Goal: Information Seeking & Learning: Check status

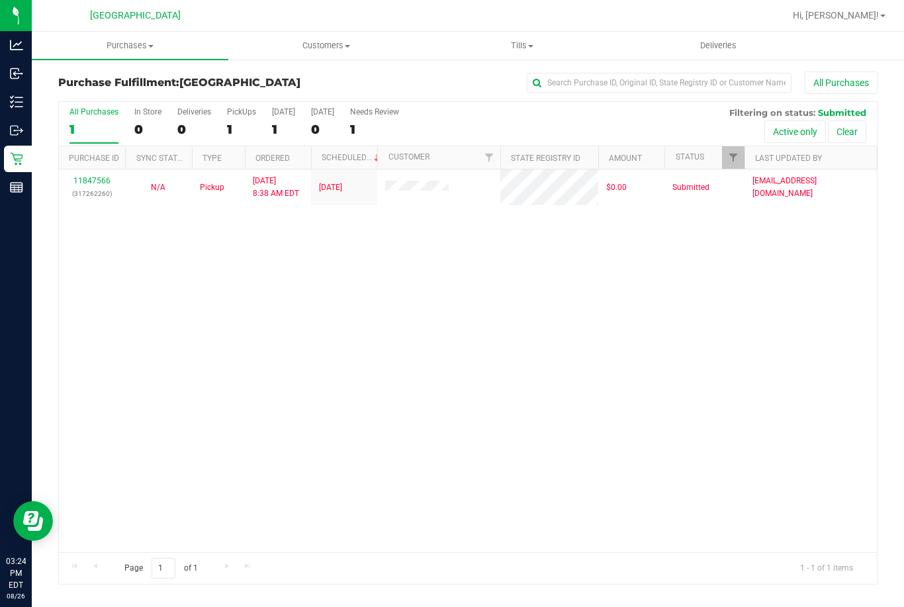
click at [13, 181] on icon at bounding box center [16, 187] width 13 height 13
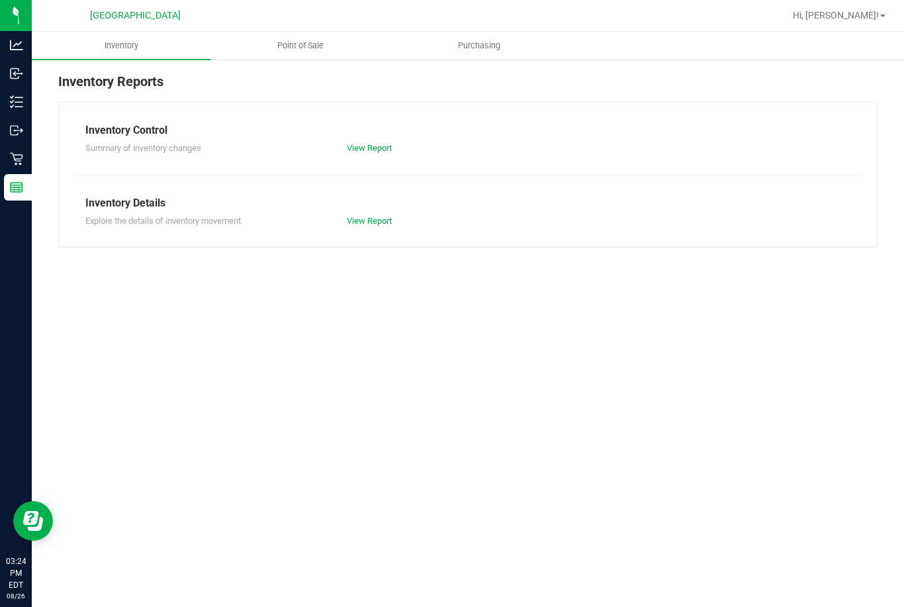
click at [300, 40] on span "Point of Sale" at bounding box center [300, 46] width 82 height 12
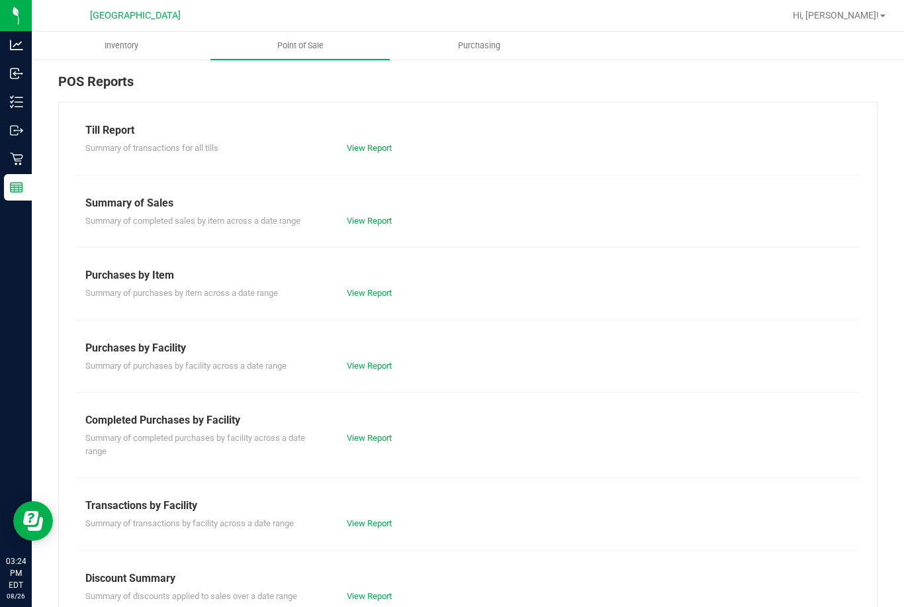
click at [370, 518] on link "View Report" at bounding box center [369, 523] width 45 height 10
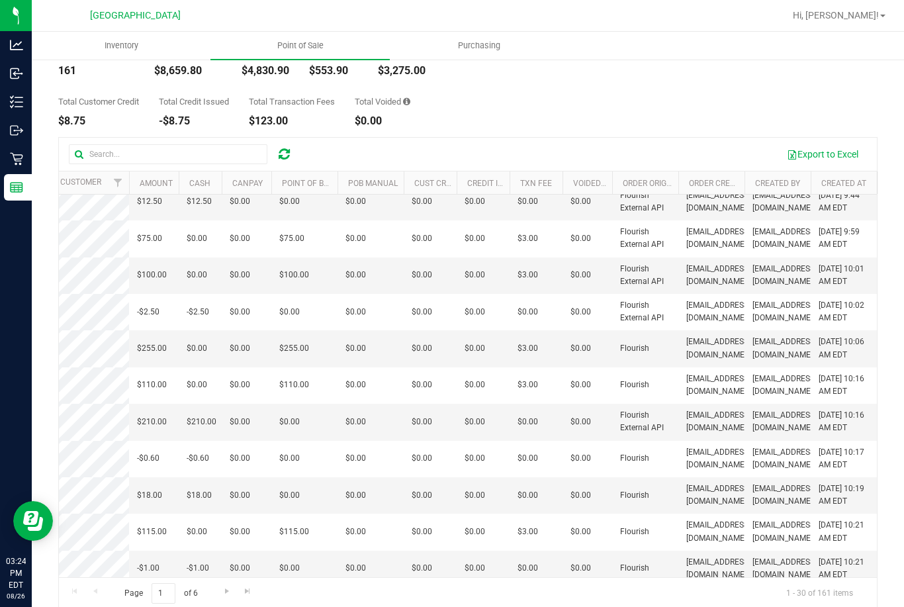
scroll to position [42, 0]
click at [247, 586] on span "Go to the last page" at bounding box center [247, 591] width 11 height 11
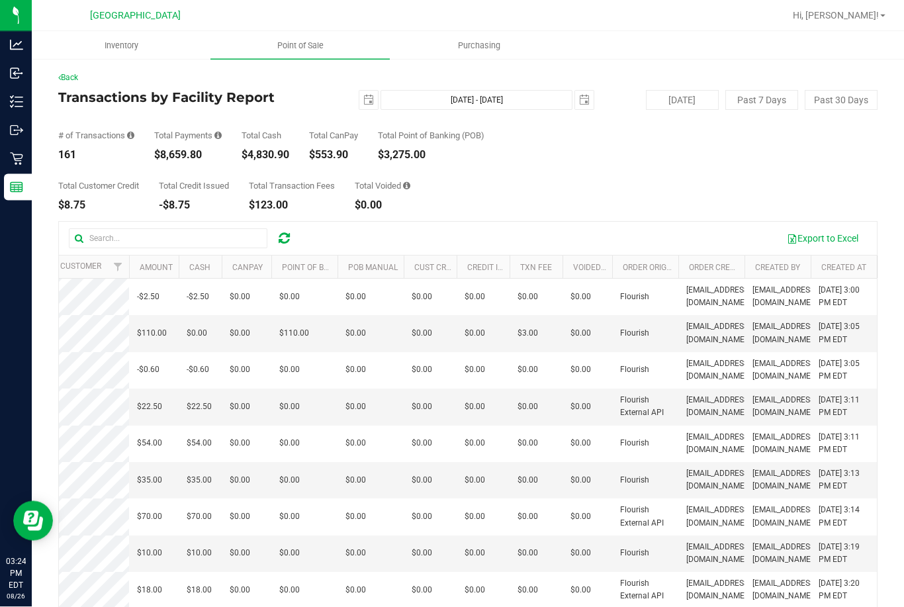
scroll to position [0, 0]
click at [14, 148] on div "Retail" at bounding box center [18, 159] width 28 height 26
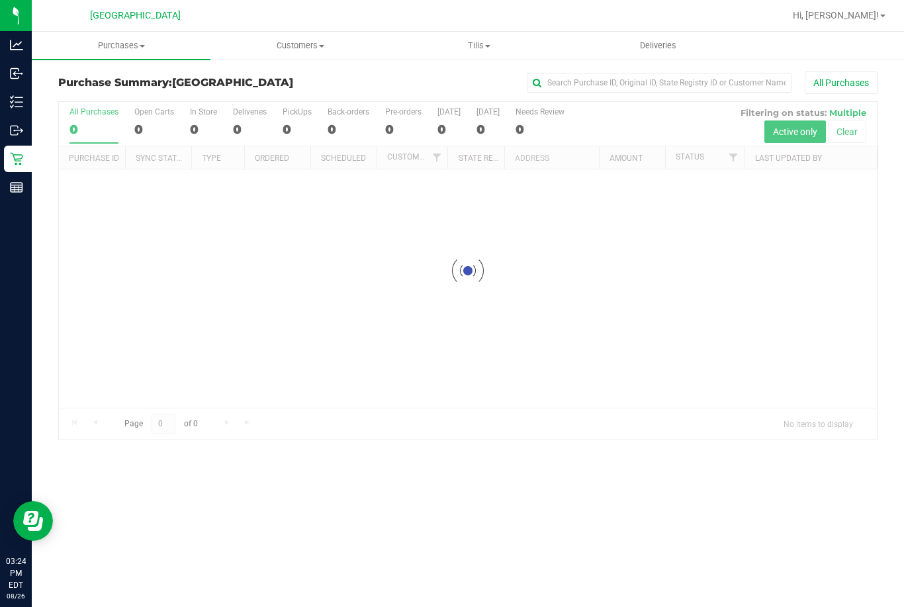
click at [473, 49] on span "Tills" at bounding box center [479, 46] width 177 height 12
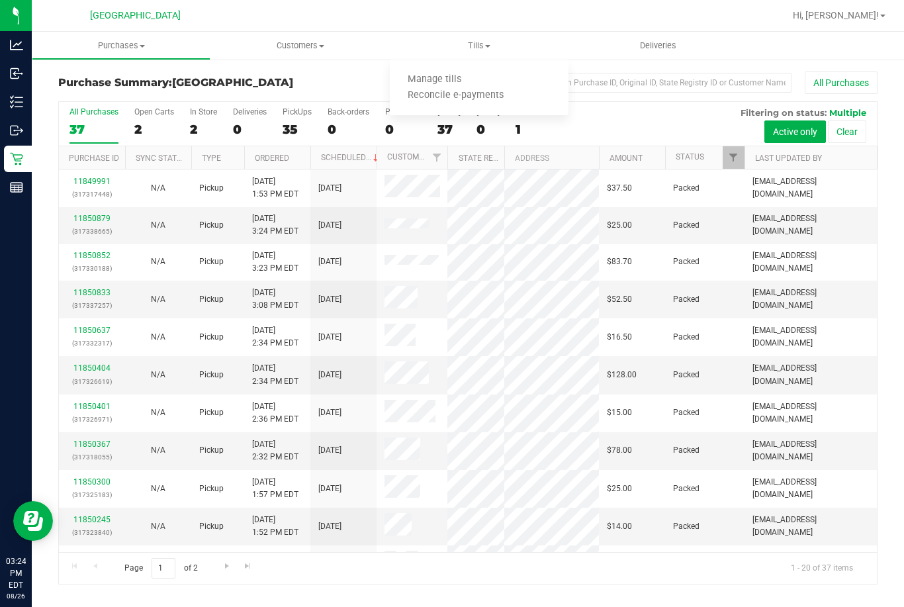
click at [443, 77] on span "Manage tills" at bounding box center [434, 79] width 89 height 11
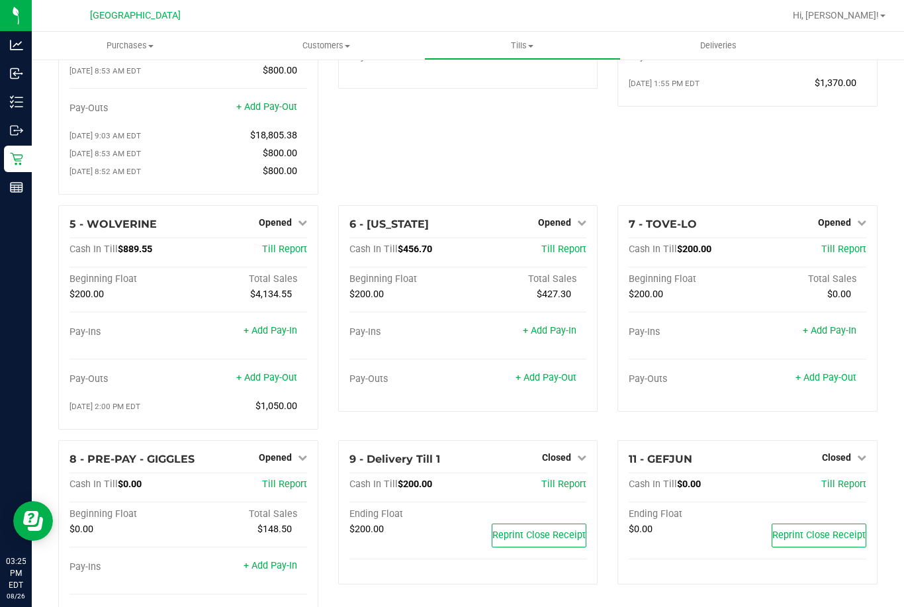
scroll to position [189, 0]
click at [567, 244] on span "Till Report" at bounding box center [563, 249] width 45 height 11
